Goal: Find specific page/section: Find specific page/section

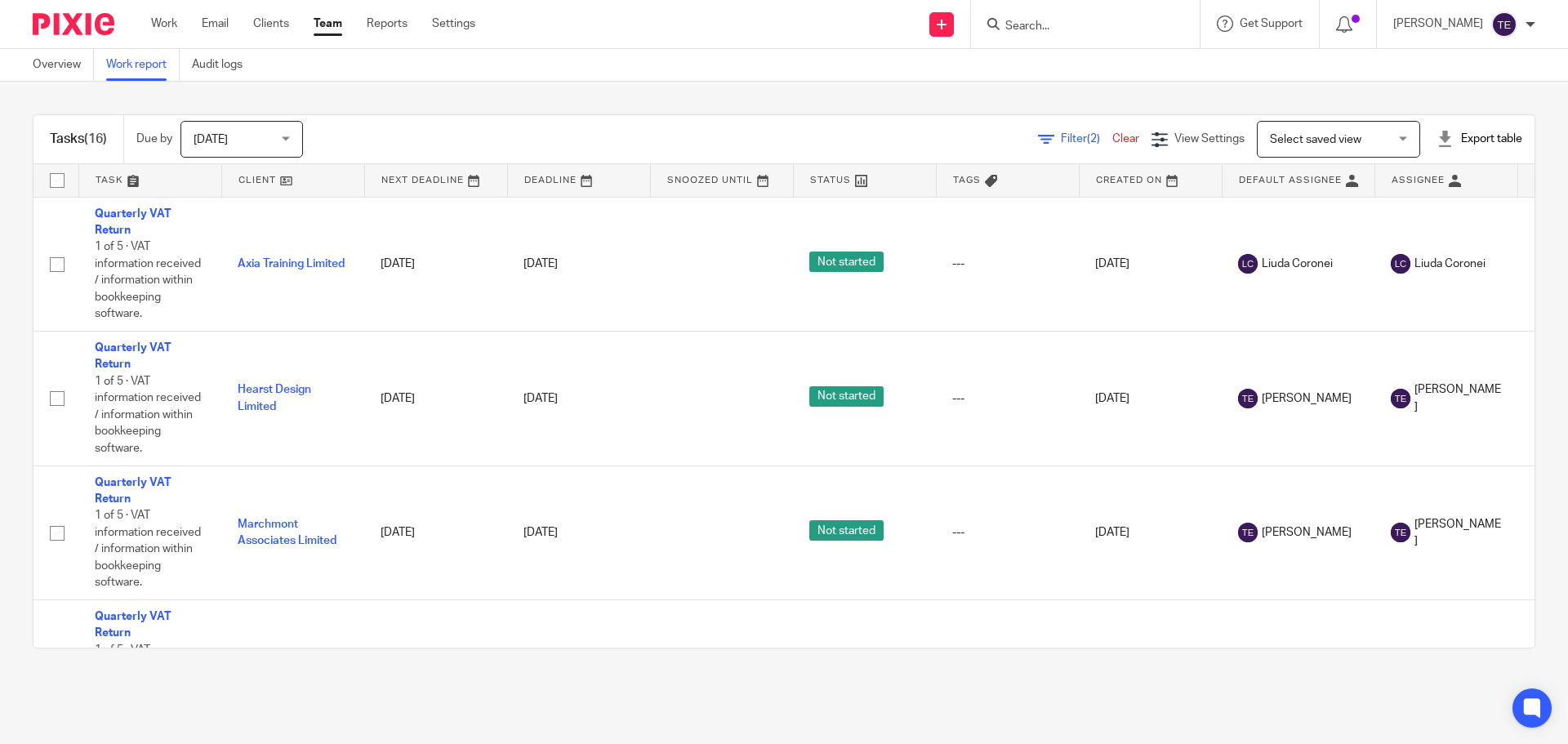
click at [1151, 30] on input "Search" at bounding box center [1077, 27] width 147 height 14
click at [1094, 21] on input "Search" at bounding box center [1077, 27] width 147 height 14
type input "peace"
click at [1119, 79] on link at bounding box center [1138, 70] width 276 height 37
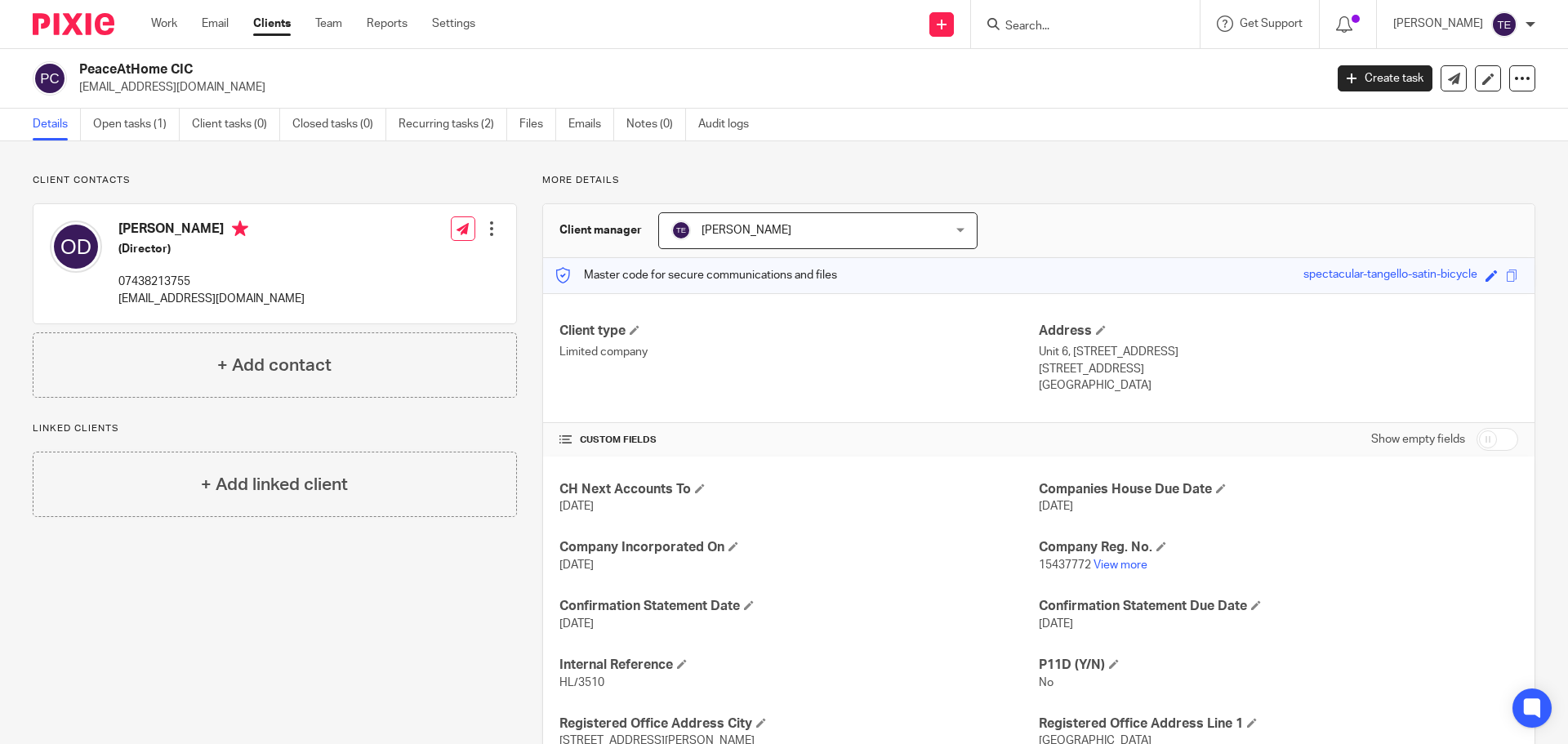
click at [1305, 156] on div "Client contacts [PERSON_NAME] (Director) 07438213755 [EMAIL_ADDRESS][DOMAIN_NAM…" at bounding box center [784, 532] width 1568 height 783
click at [161, 127] on link "Open tasks (1)" at bounding box center [136, 124] width 87 height 31
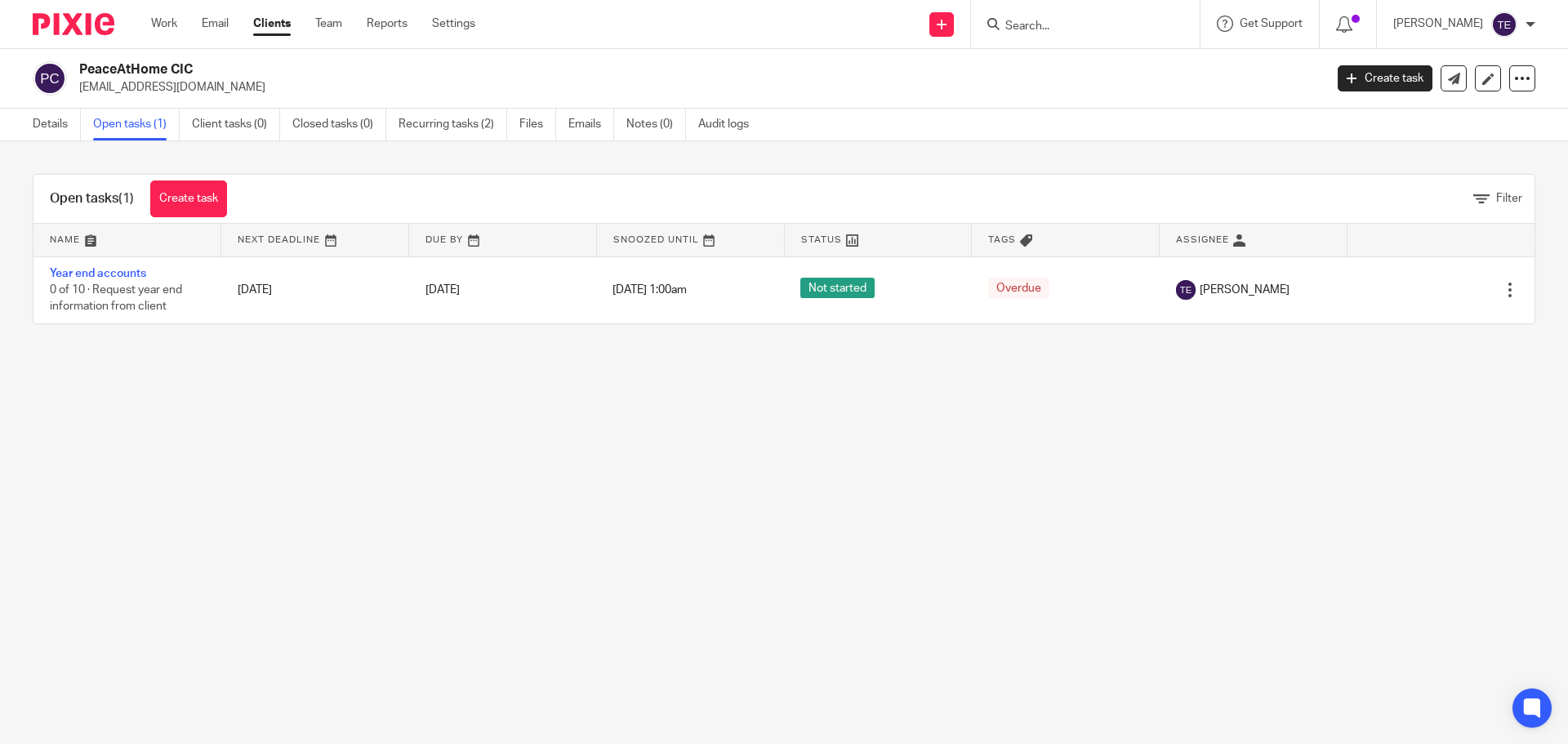
click at [668, 536] on main "PeaceAtHome CIC ondraidavis@outlook.com Create task Update from Companies House…" at bounding box center [784, 372] width 1568 height 744
